Goal: Navigation & Orientation: Find specific page/section

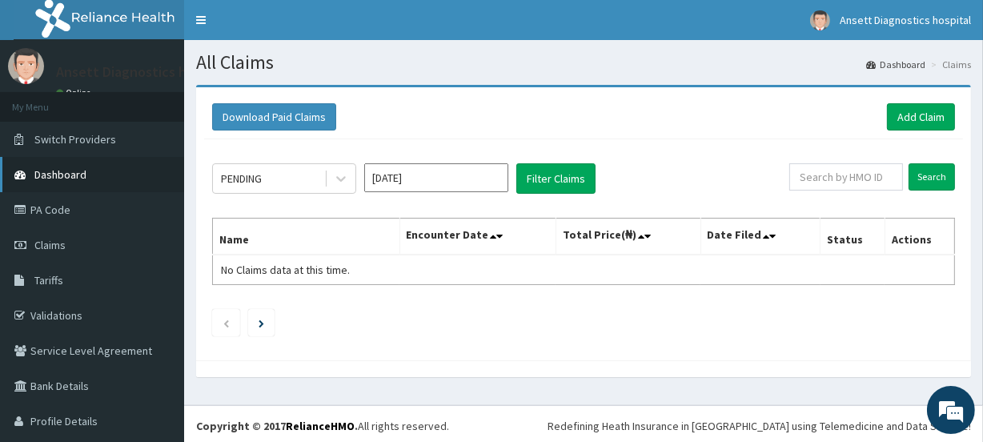
click at [87, 171] on link "Dashboard" at bounding box center [92, 174] width 184 height 35
